Goal: Task Accomplishment & Management: Manage account settings

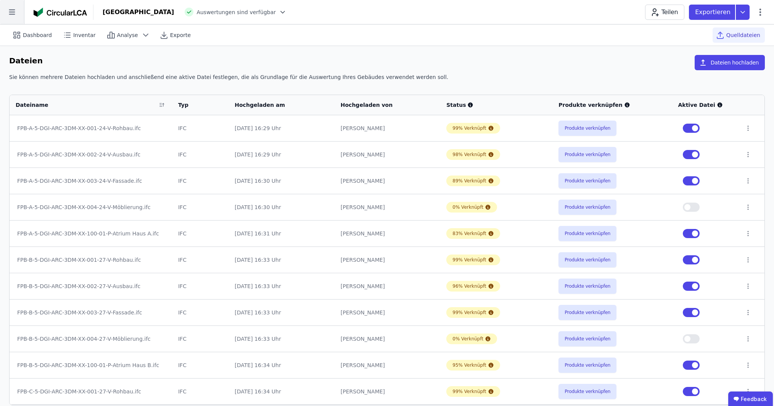
scroll to position [1, 0]
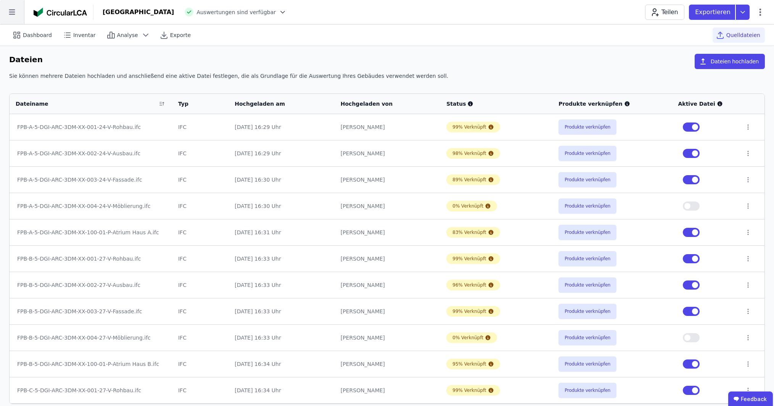
click at [10, 14] on icon at bounding box center [12, 12] width 6 height 5
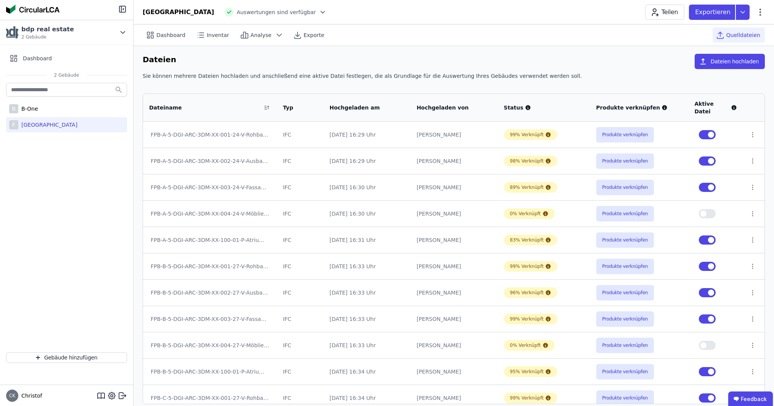
scroll to position [0, 0]
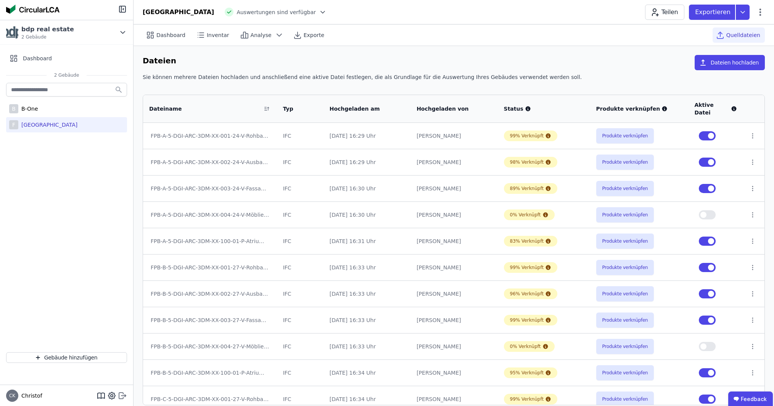
click at [124, 396] on icon at bounding box center [122, 395] width 9 height 9
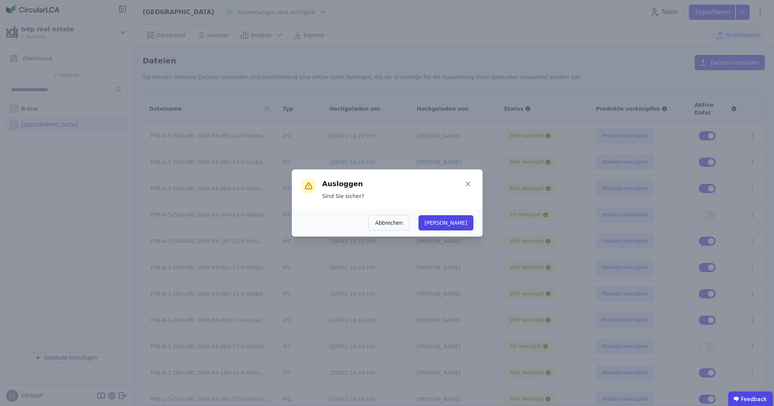
click at [463, 221] on button "[PERSON_NAME]" at bounding box center [445, 222] width 55 height 15
